Goal: Task Accomplishment & Management: Manage account settings

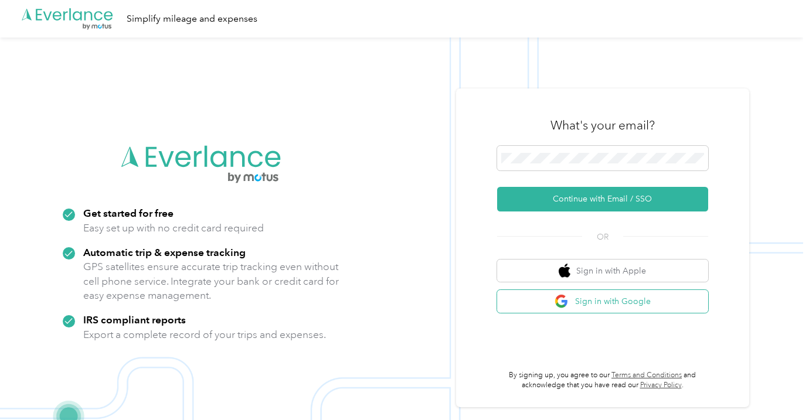
click at [646, 300] on button "Sign in with Google" at bounding box center [602, 301] width 211 height 23
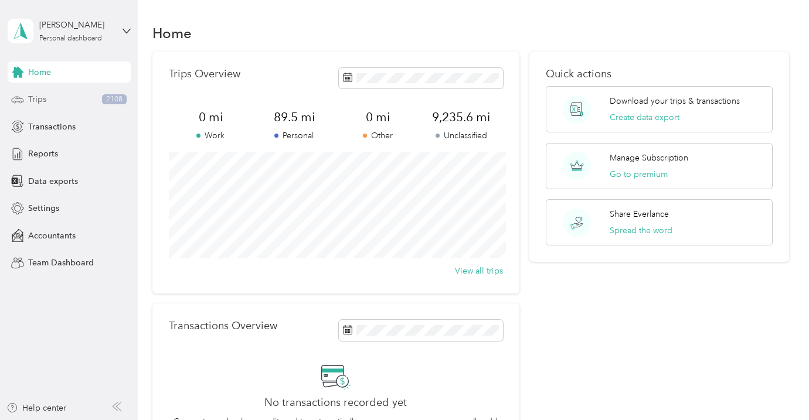
click at [62, 94] on div "Trips 2108" at bounding box center [69, 99] width 123 height 21
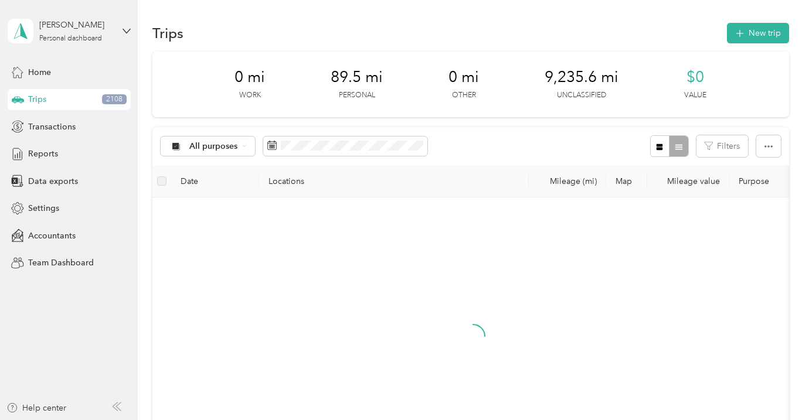
click at [721, 133] on div "All purposes Filters" at bounding box center [470, 146] width 637 height 38
click at [730, 148] on button "Filters" at bounding box center [723, 146] width 52 height 22
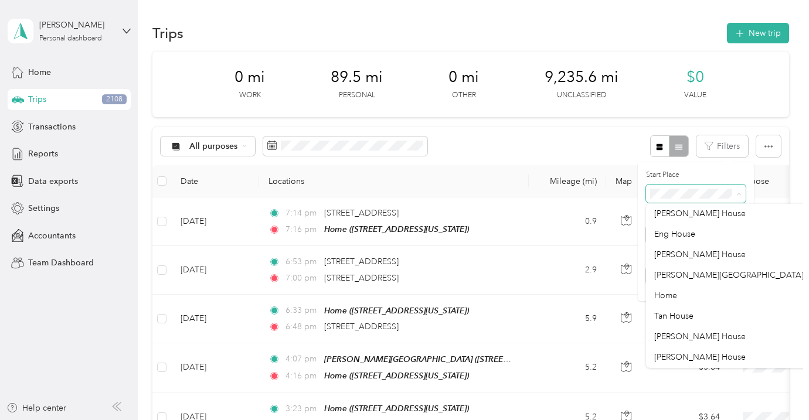
scroll to position [271, 0]
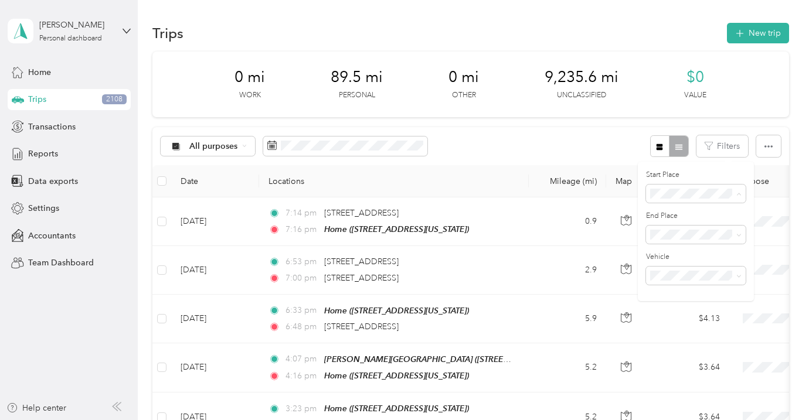
click at [693, 290] on div "Home" at bounding box center [754, 284] width 201 height 12
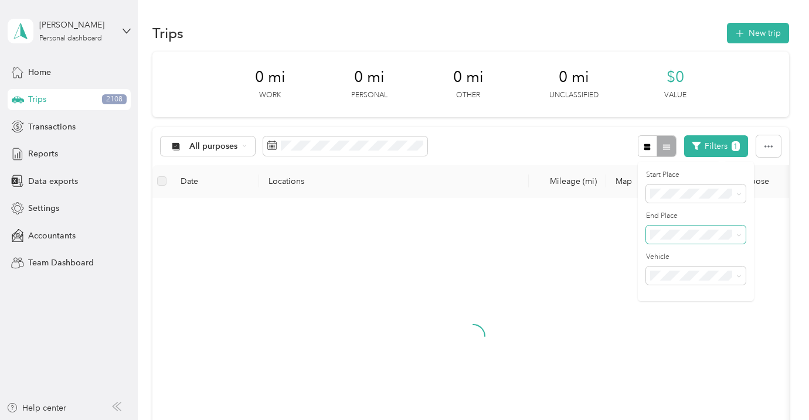
click at [691, 241] on span at bounding box center [696, 235] width 100 height 19
click at [739, 234] on icon at bounding box center [739, 235] width 5 height 5
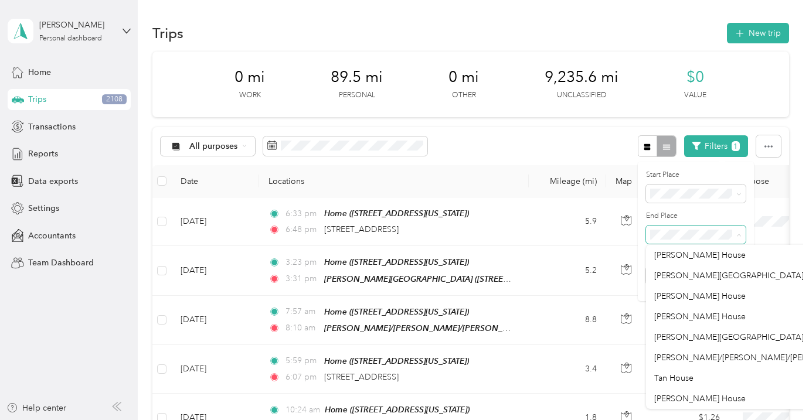
scroll to position [497, 0]
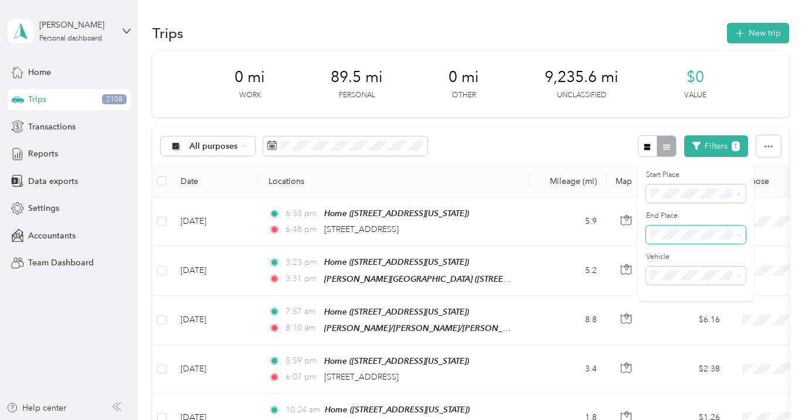
click at [698, 355] on span "[PERSON_NAME]/[PERSON_NAME]/[PERSON_NAME]" at bounding box center [754, 357] width 201 height 10
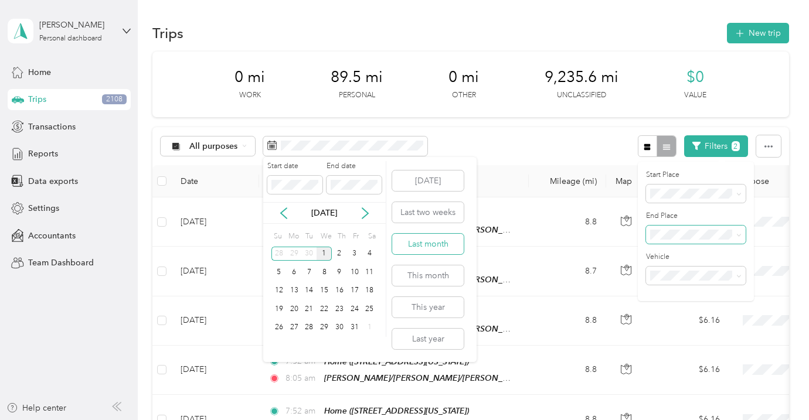
click at [422, 242] on button "Last month" at bounding box center [428, 244] width 72 height 21
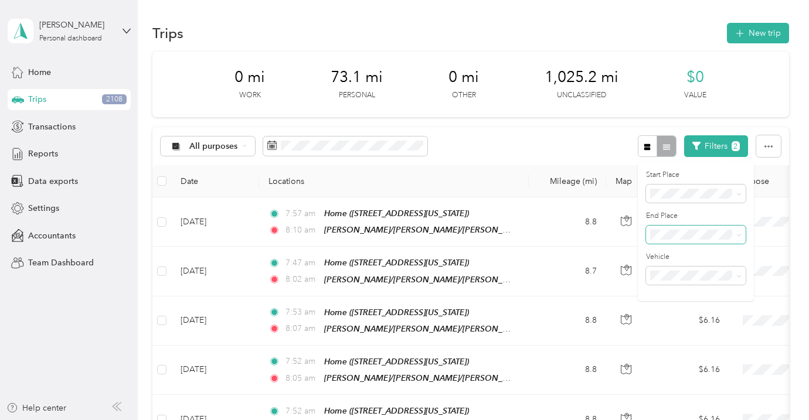
click at [484, 141] on div "All purposes Filters 2" at bounding box center [470, 146] width 637 height 38
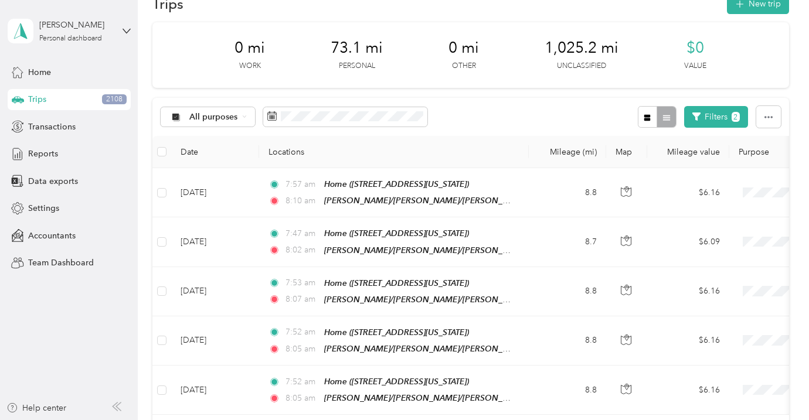
scroll to position [37, 0]
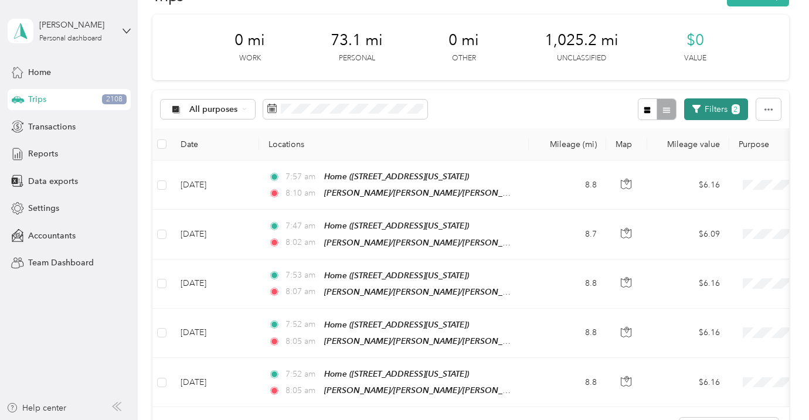
click at [717, 107] on button "Filters 2" at bounding box center [716, 110] width 64 height 22
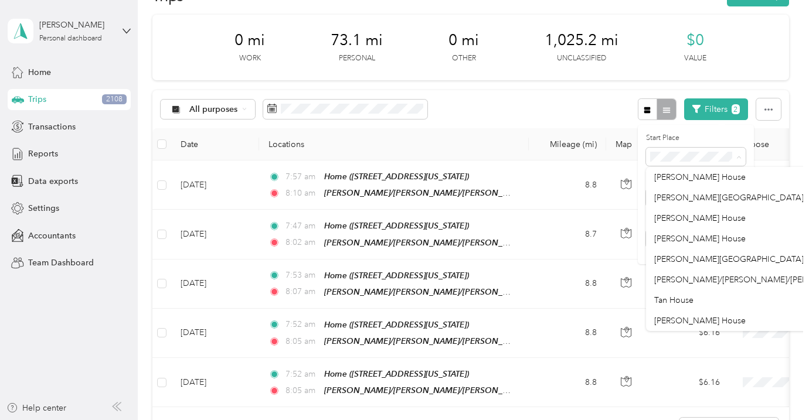
scroll to position [497, 0]
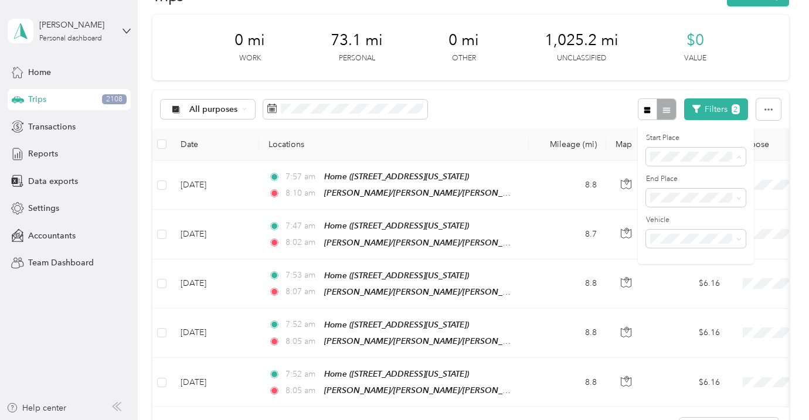
click at [704, 281] on span "[PERSON_NAME]/[PERSON_NAME]/[PERSON_NAME]" at bounding box center [754, 280] width 201 height 10
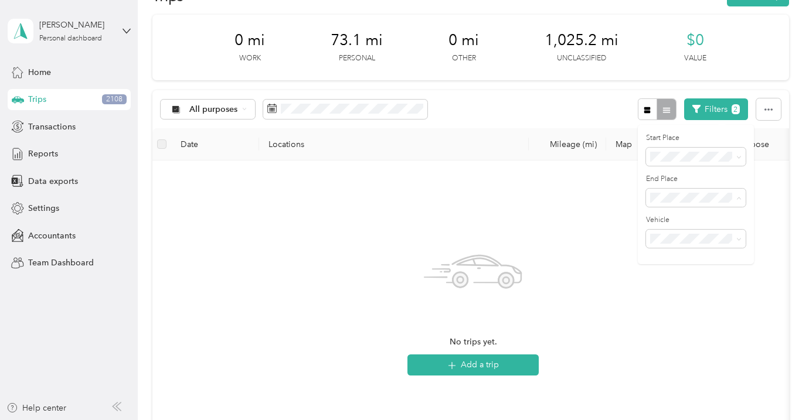
click at [681, 218] on span "Anywhere" at bounding box center [673, 218] width 38 height 10
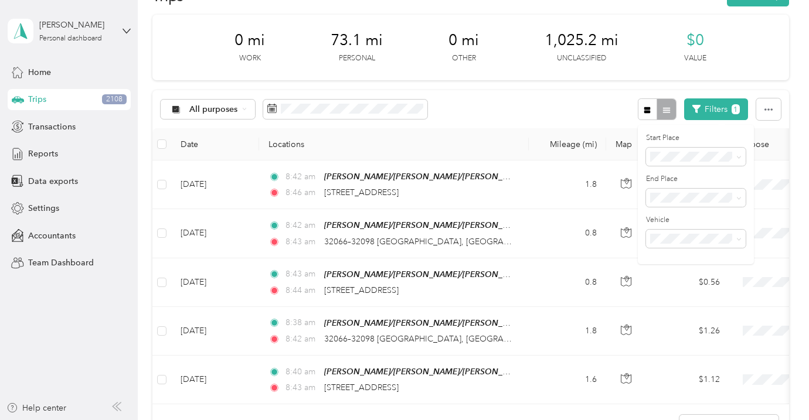
click at [493, 122] on div "All purposes Filters 1" at bounding box center [470, 109] width 637 height 38
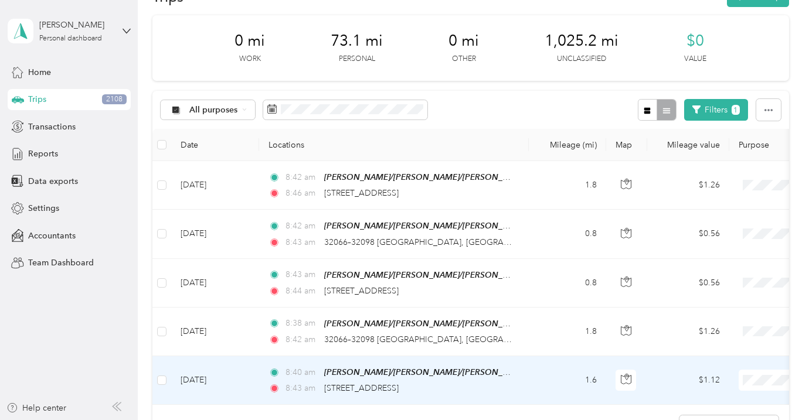
scroll to position [9, 0]
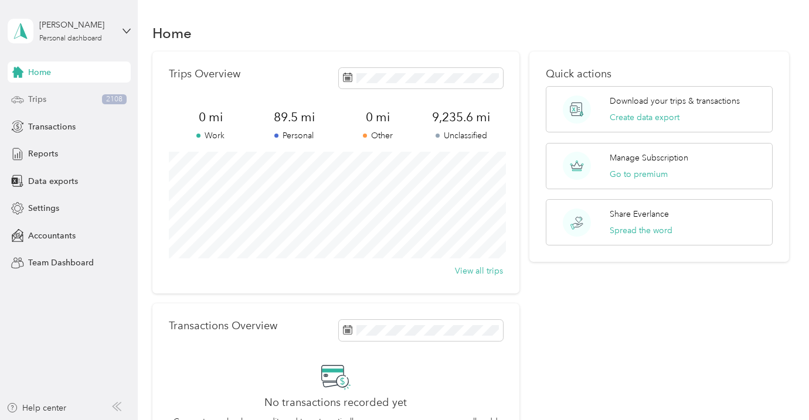
click at [77, 108] on div "Trips 2108" at bounding box center [69, 99] width 123 height 21
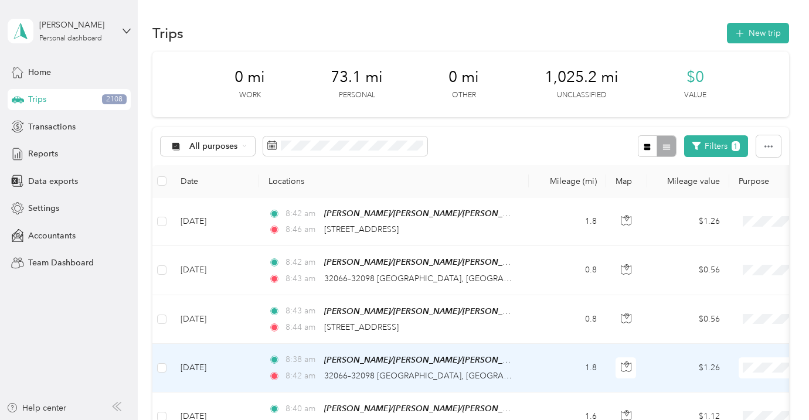
scroll to position [3, 0]
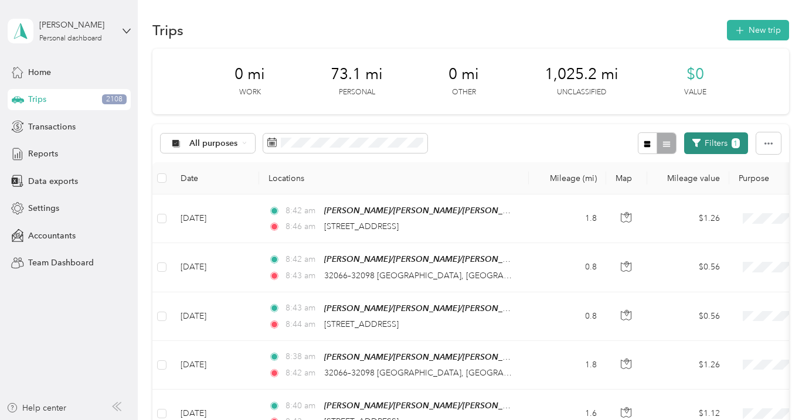
click at [722, 148] on button "Filters 1" at bounding box center [716, 144] width 64 height 22
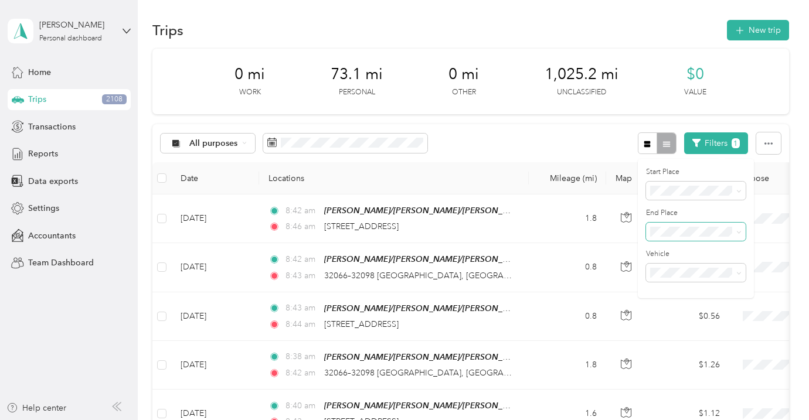
click at [700, 237] on span at bounding box center [696, 232] width 100 height 19
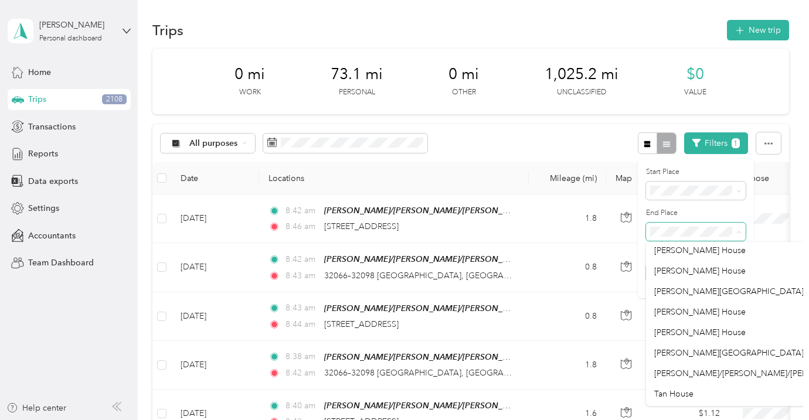
scroll to position [497, 0]
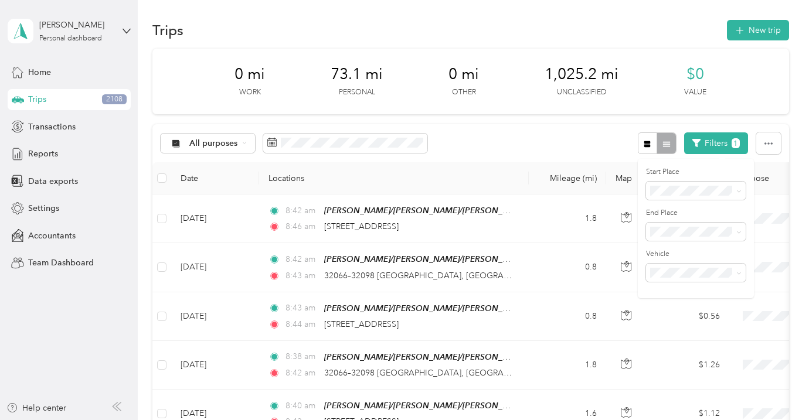
click at [719, 358] on li "[PERSON_NAME]/[PERSON_NAME]/[PERSON_NAME]" at bounding box center [755, 352] width 218 height 21
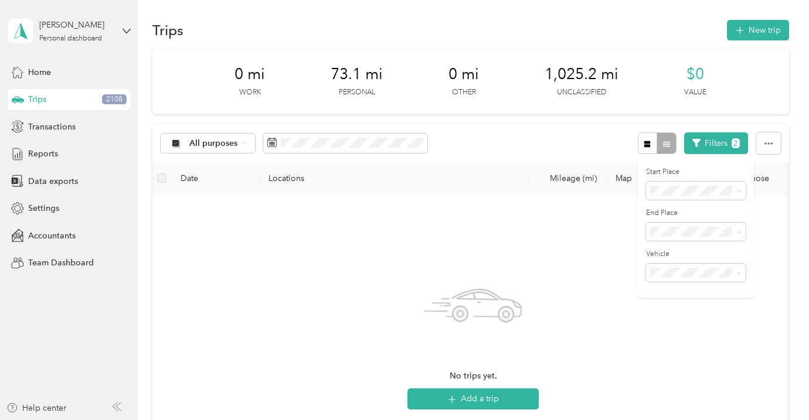
click at [691, 210] on div "Anywhere" at bounding box center [762, 210] width 216 height 12
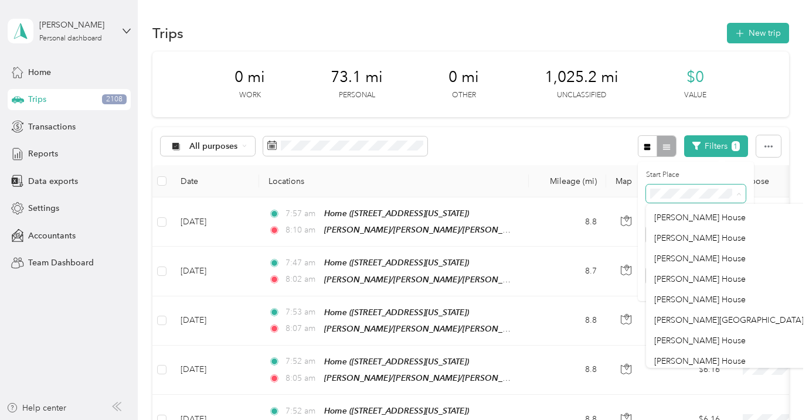
scroll to position [497, 0]
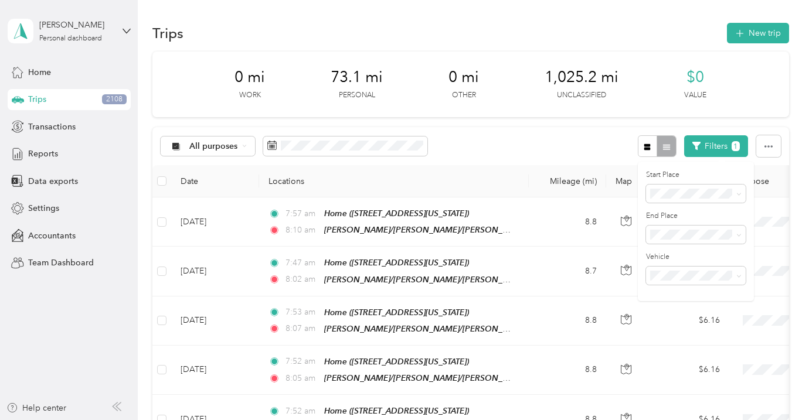
click at [701, 320] on li "[PERSON_NAME]/[PERSON_NAME]/[PERSON_NAME]" at bounding box center [755, 316] width 218 height 21
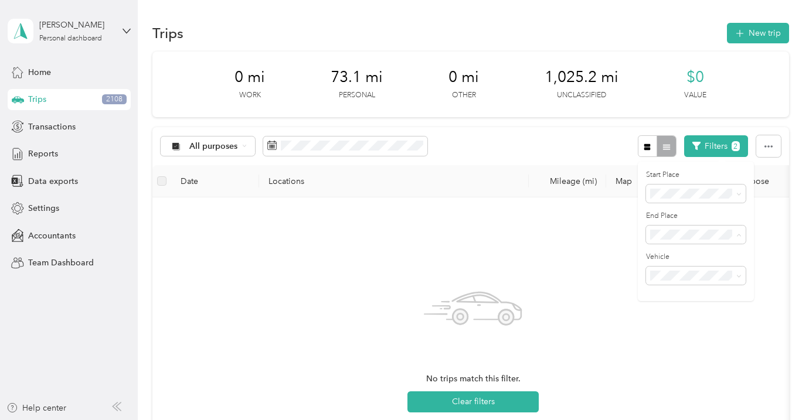
click at [696, 252] on div "Anywhere" at bounding box center [762, 255] width 216 height 12
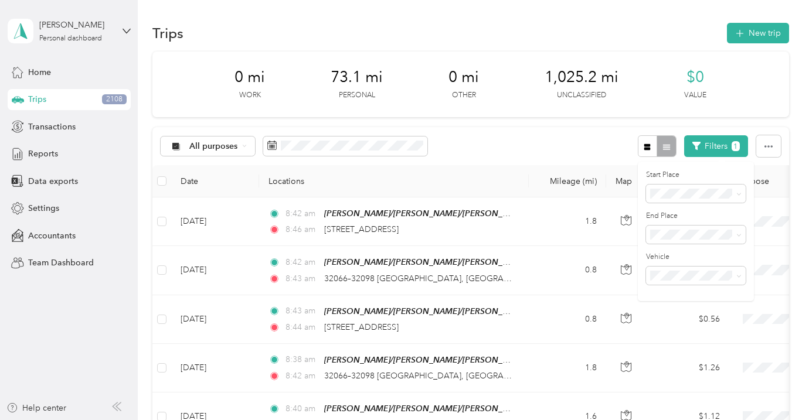
click at [506, 150] on div "All purposes Filters 1" at bounding box center [470, 146] width 637 height 38
click at [53, 78] on div "Home" at bounding box center [69, 72] width 123 height 21
